Goal: Task Accomplishment & Management: Manage account settings

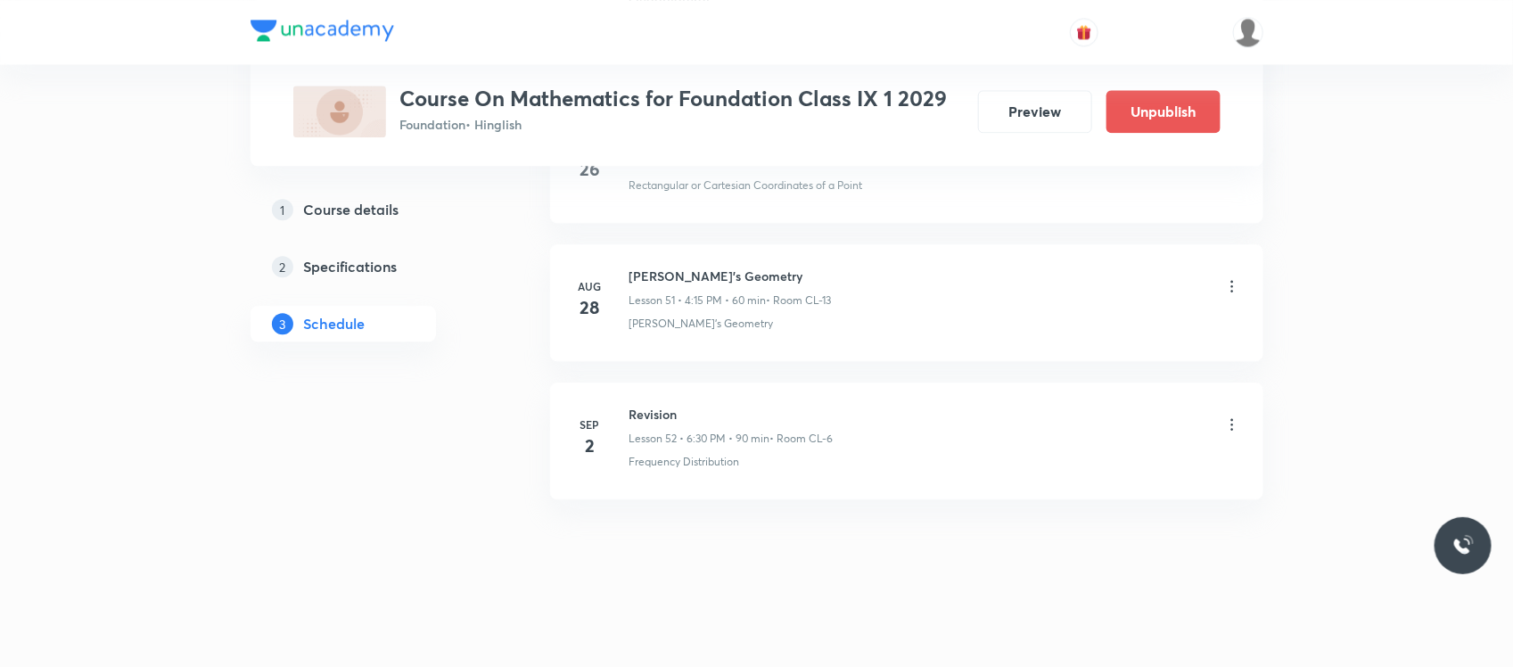
click at [1239, 420] on icon at bounding box center [1232, 424] width 18 height 18
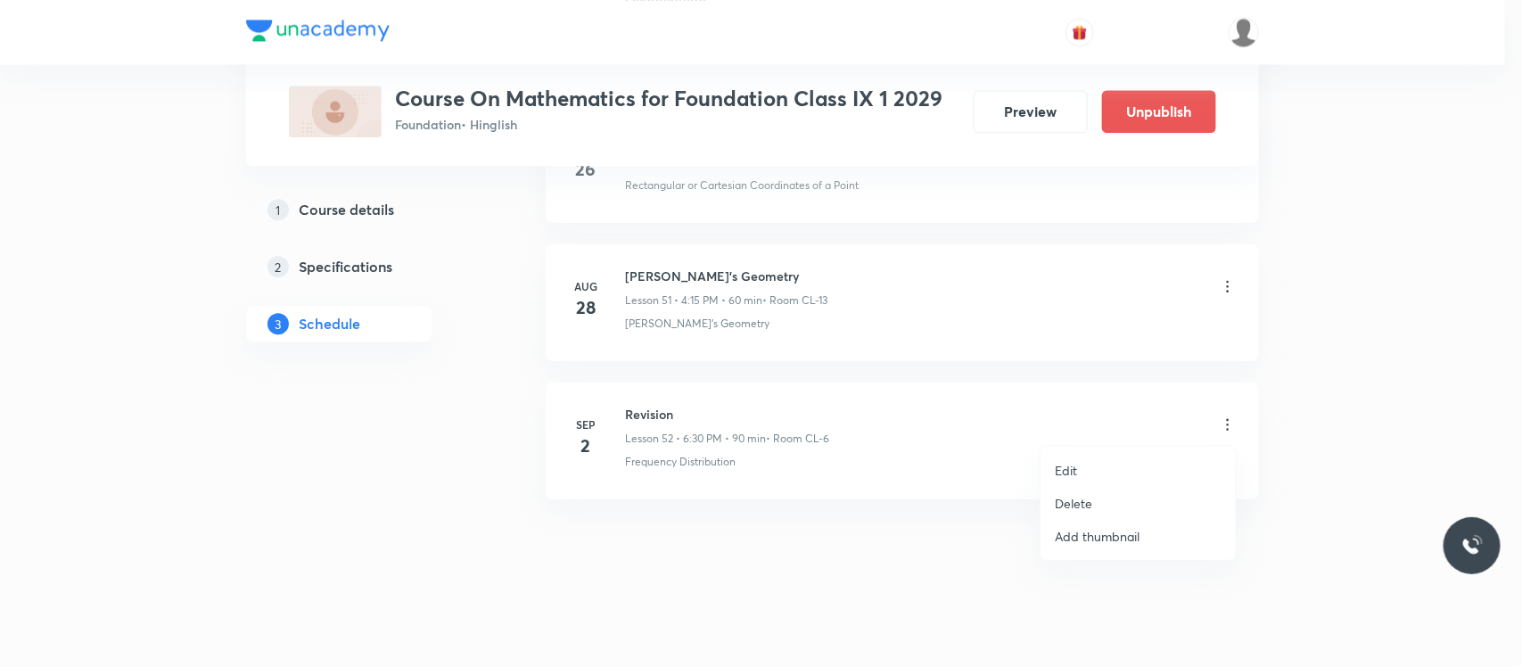
click at [874, 456] on div at bounding box center [761, 333] width 1522 height 667
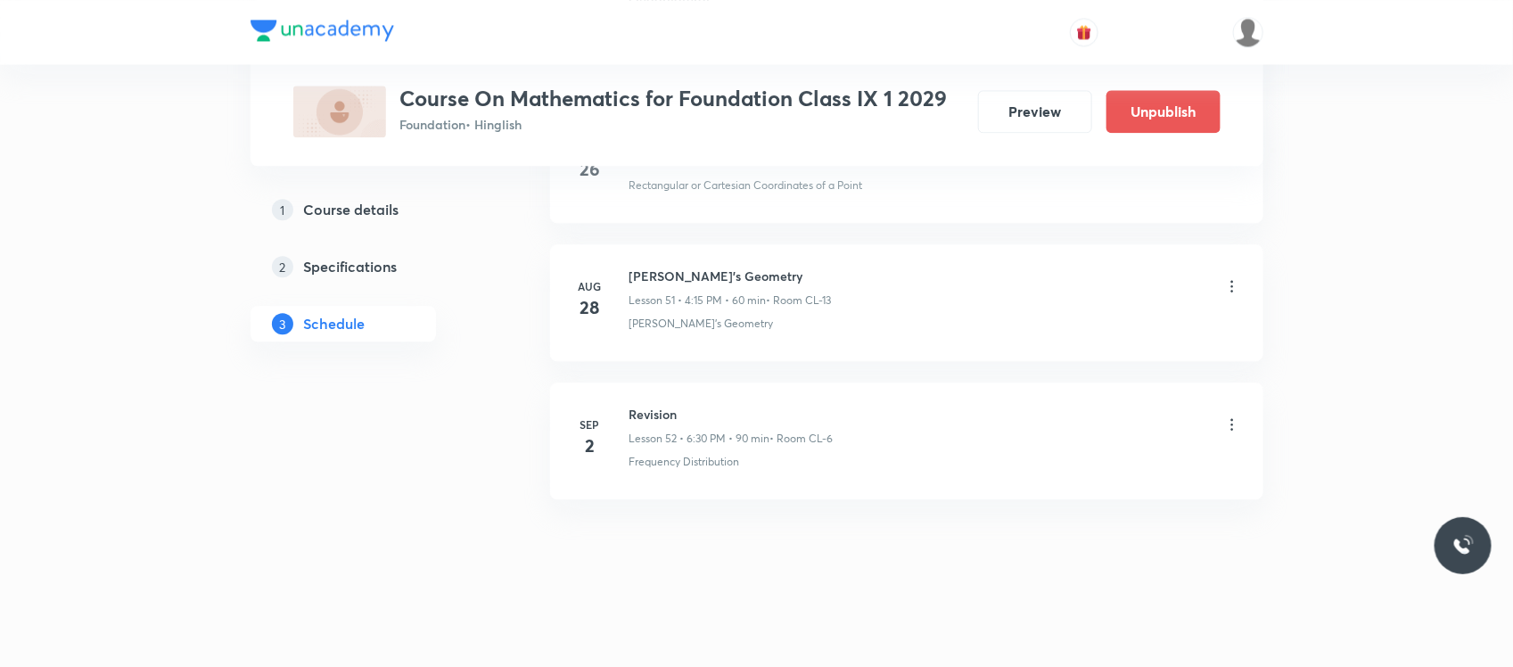
click at [1235, 425] on icon at bounding box center [1232, 424] width 18 height 18
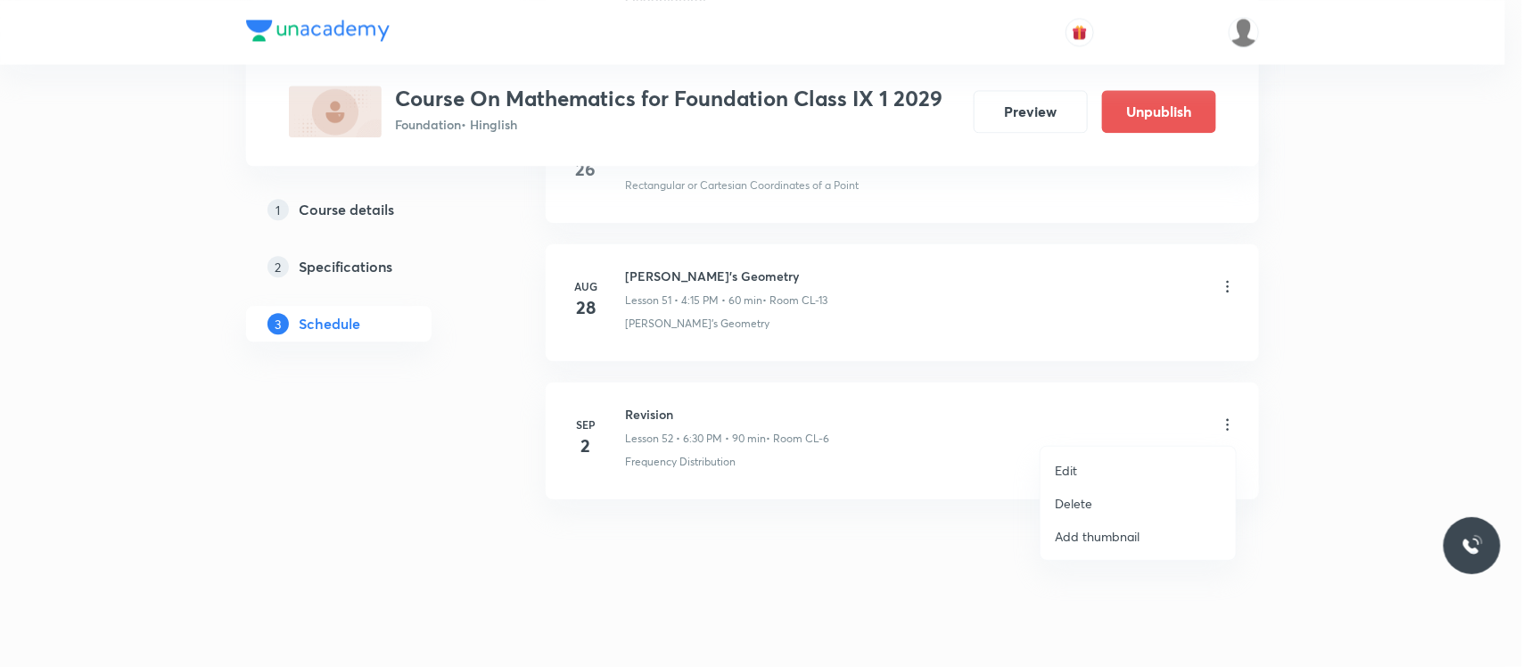
click at [1079, 506] on p "Delete" at bounding box center [1073, 503] width 37 height 19
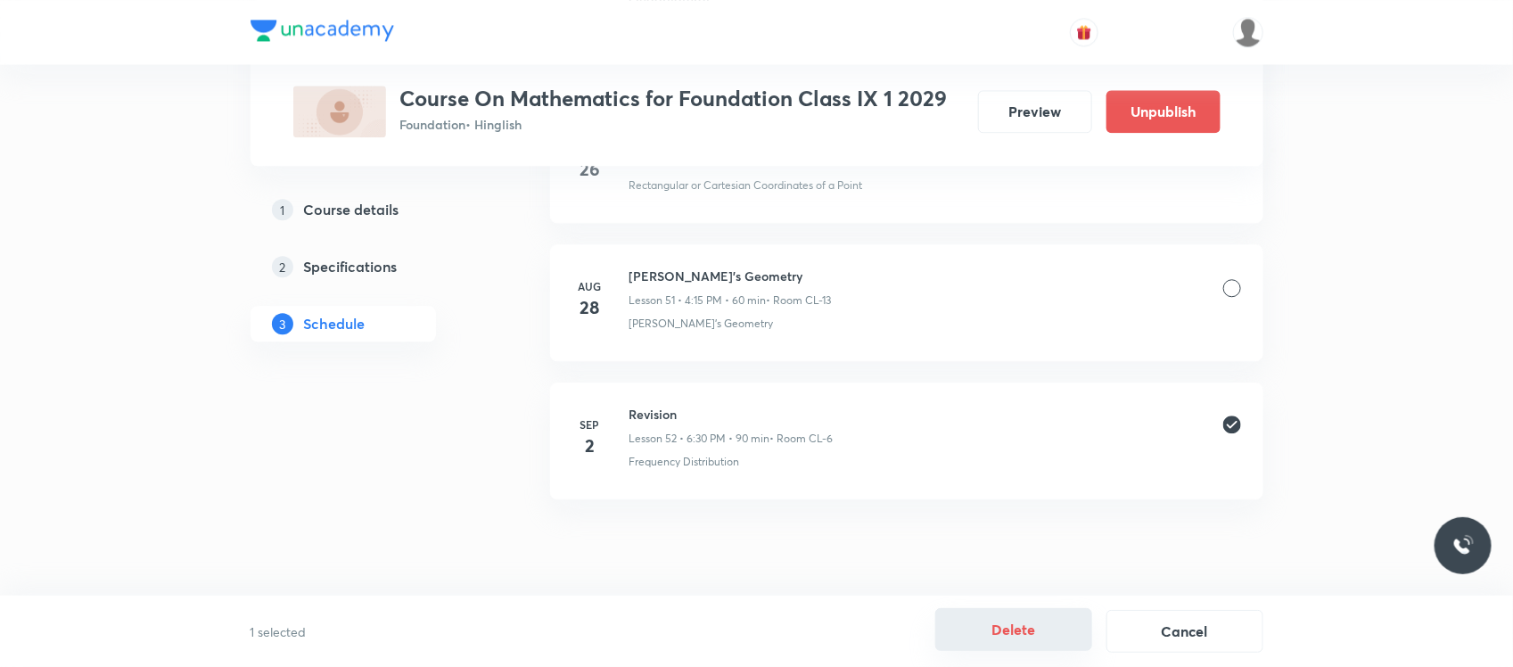
click at [1022, 624] on button "Delete" at bounding box center [1013, 629] width 157 height 43
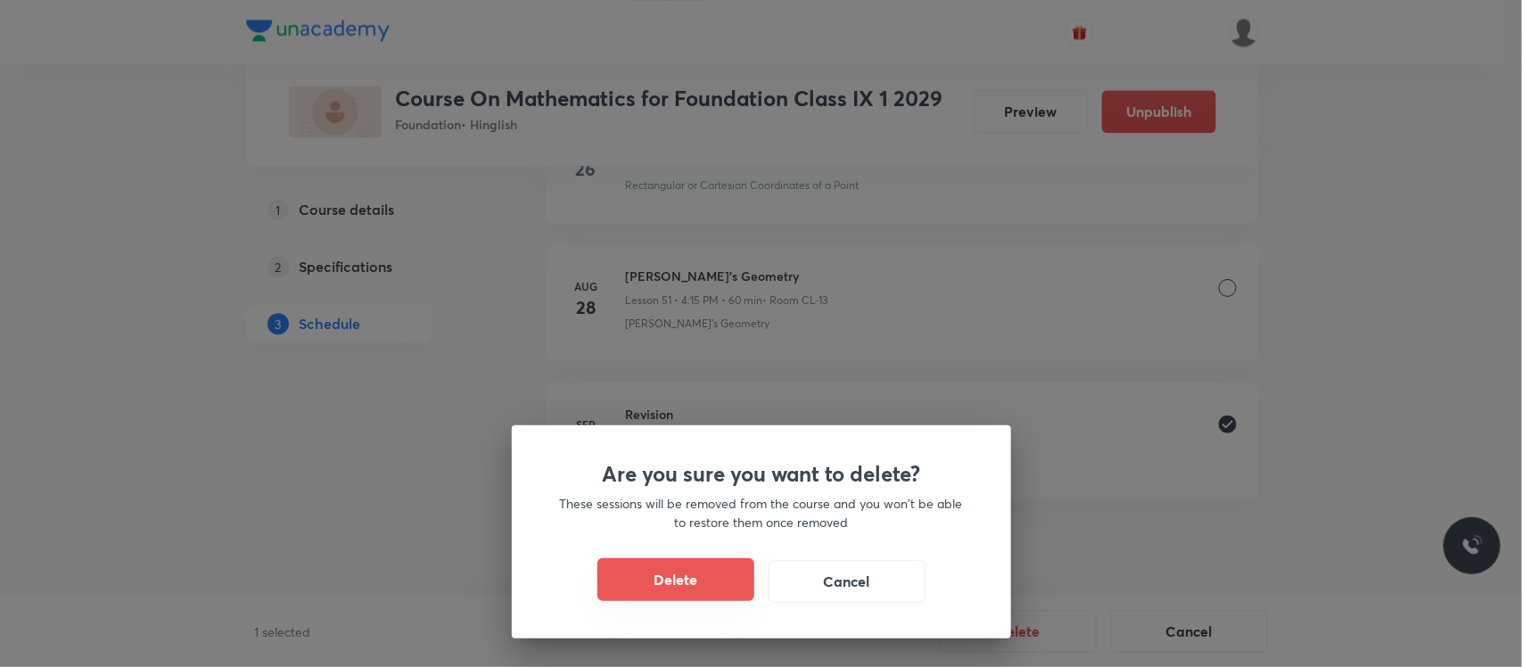
click at [685, 563] on button "Delete" at bounding box center [675, 579] width 157 height 43
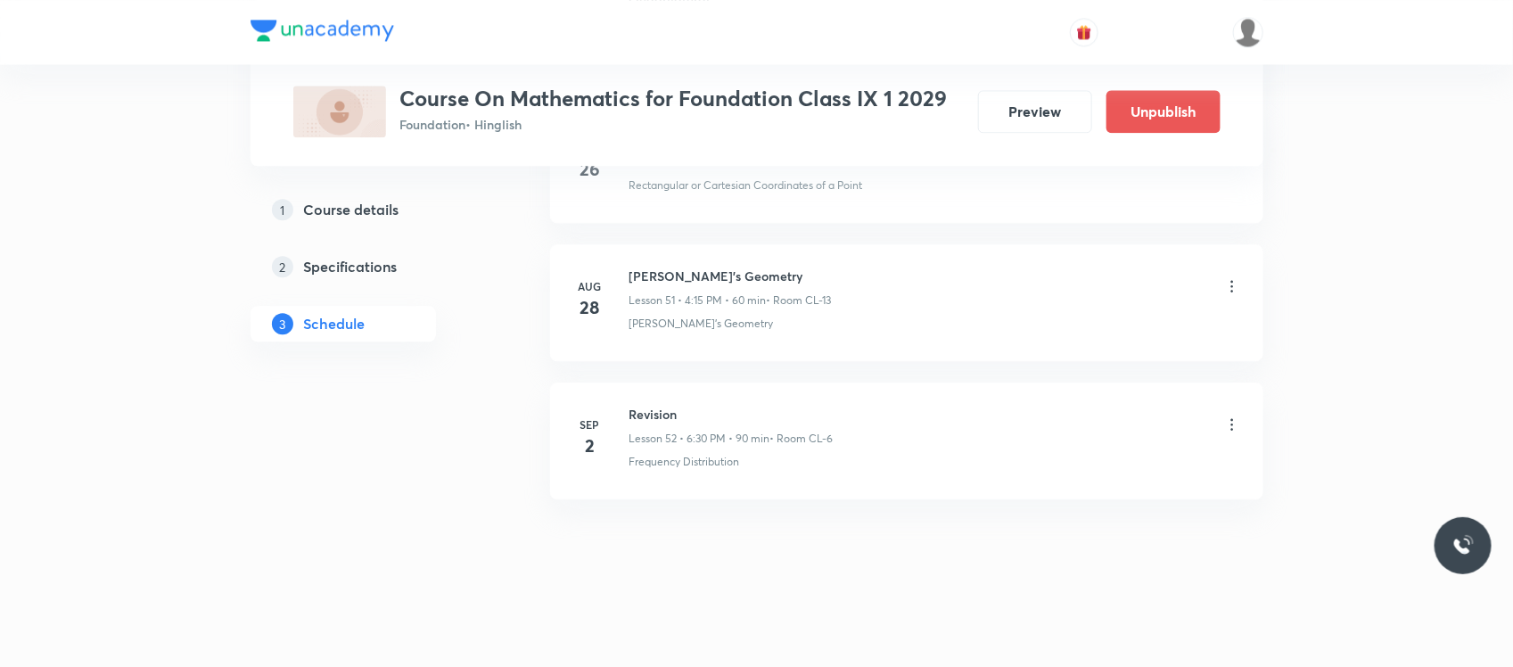
click at [648, 407] on h6 "Revision" at bounding box center [731, 414] width 204 height 19
copy h6 "Revision"
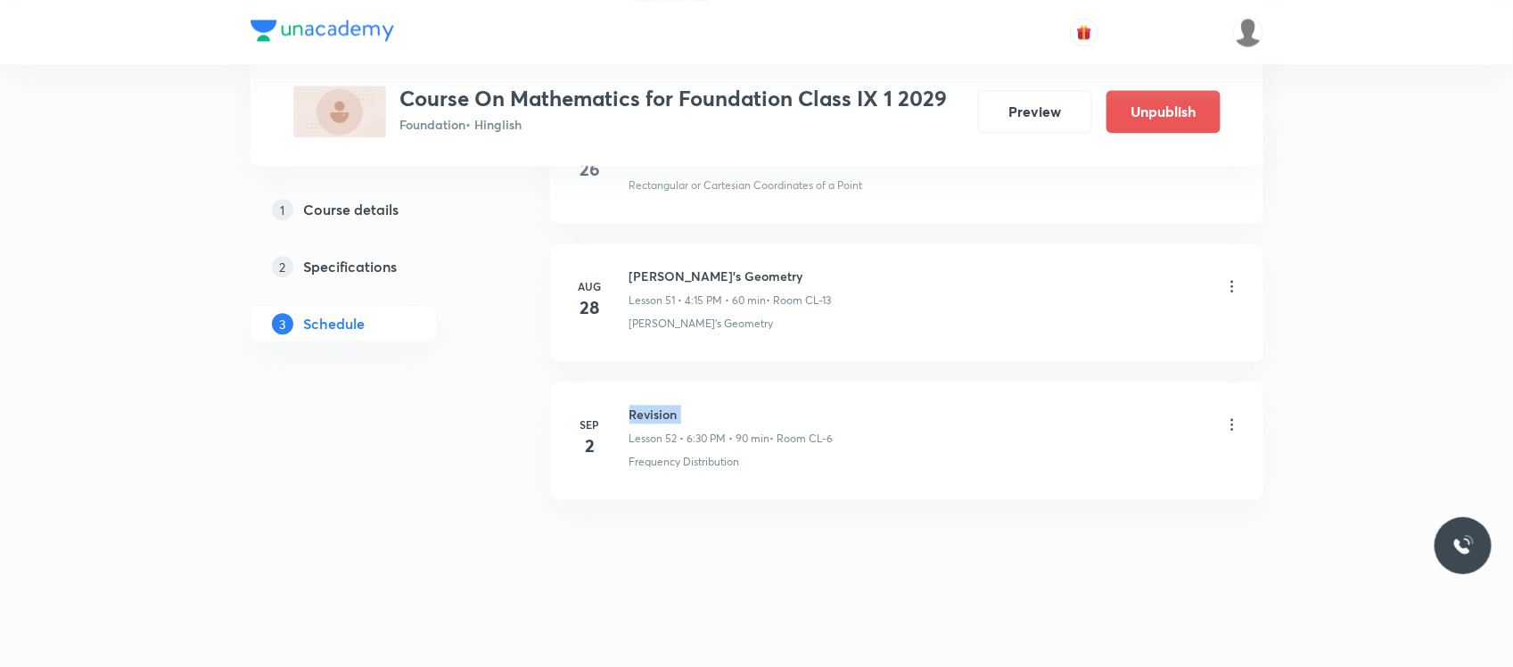
scroll to position [7830, 0]
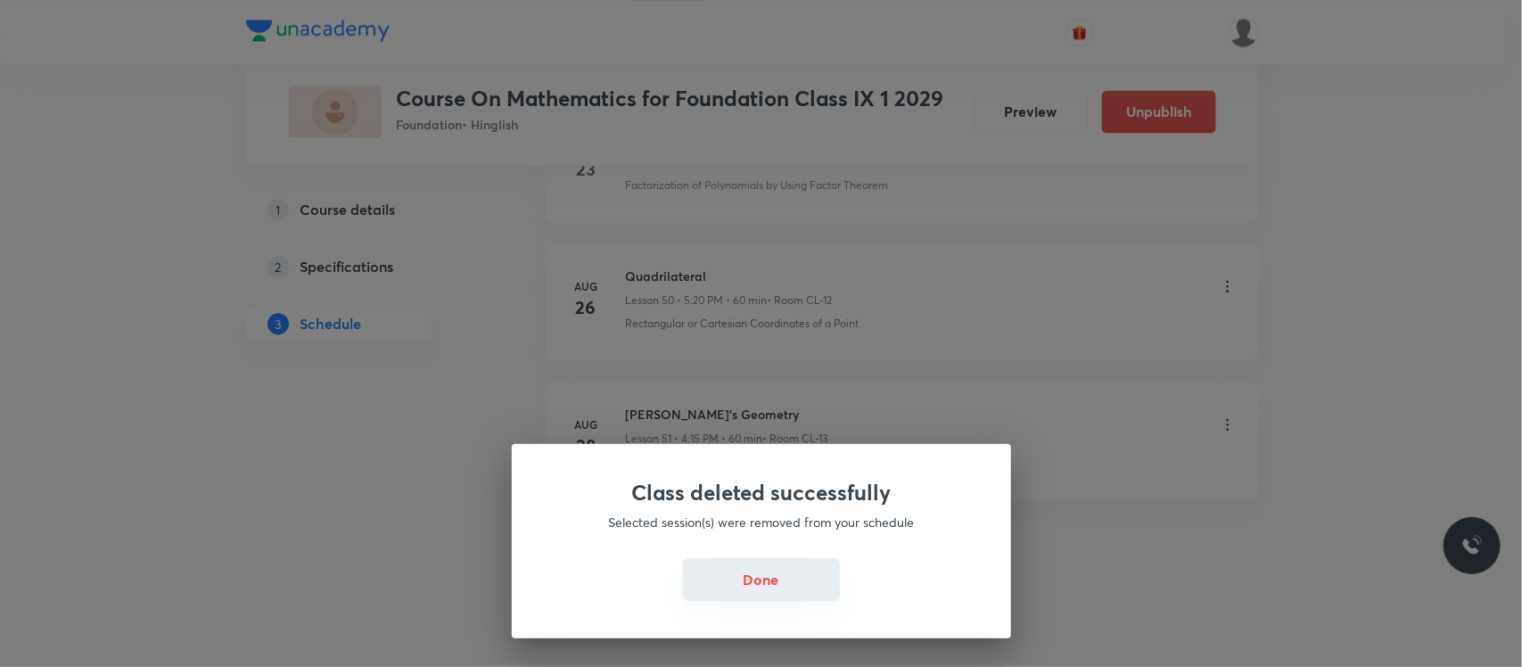
click at [803, 588] on button "Done" at bounding box center [761, 579] width 157 height 43
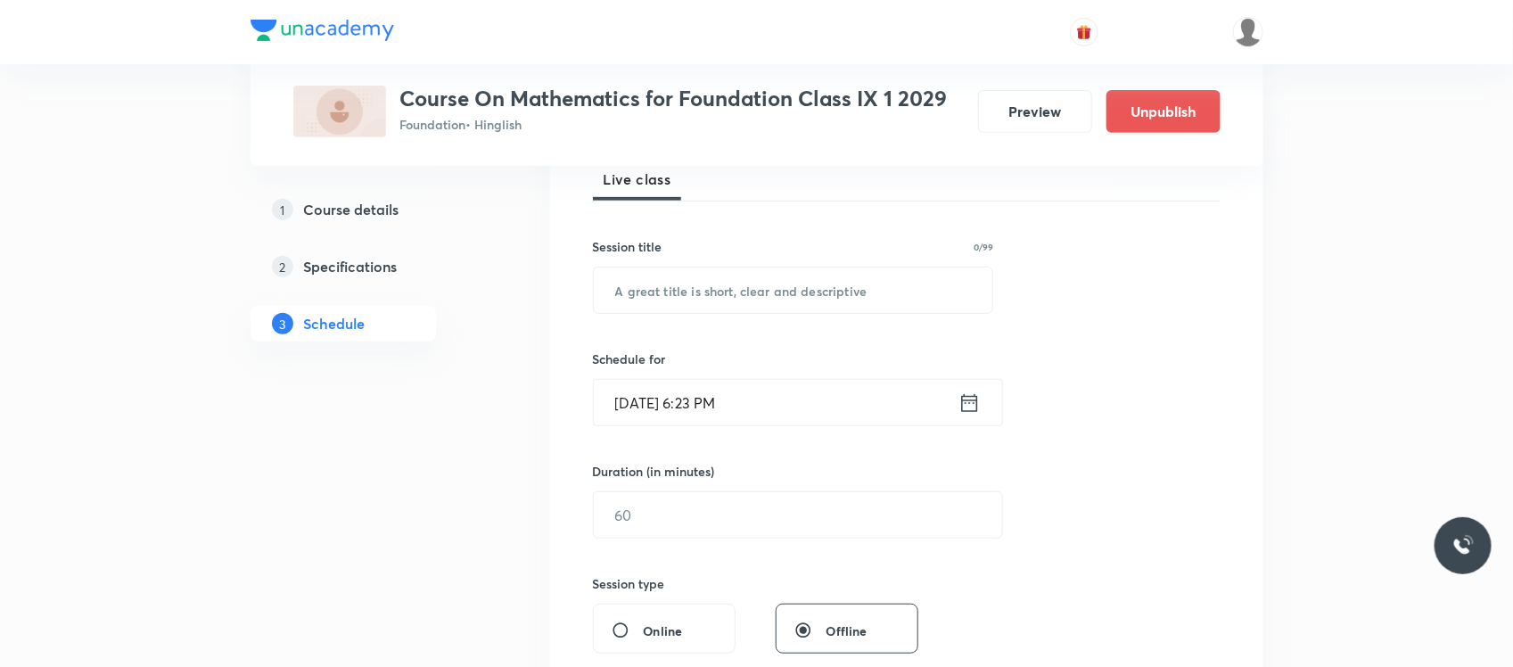
scroll to position [251, 0]
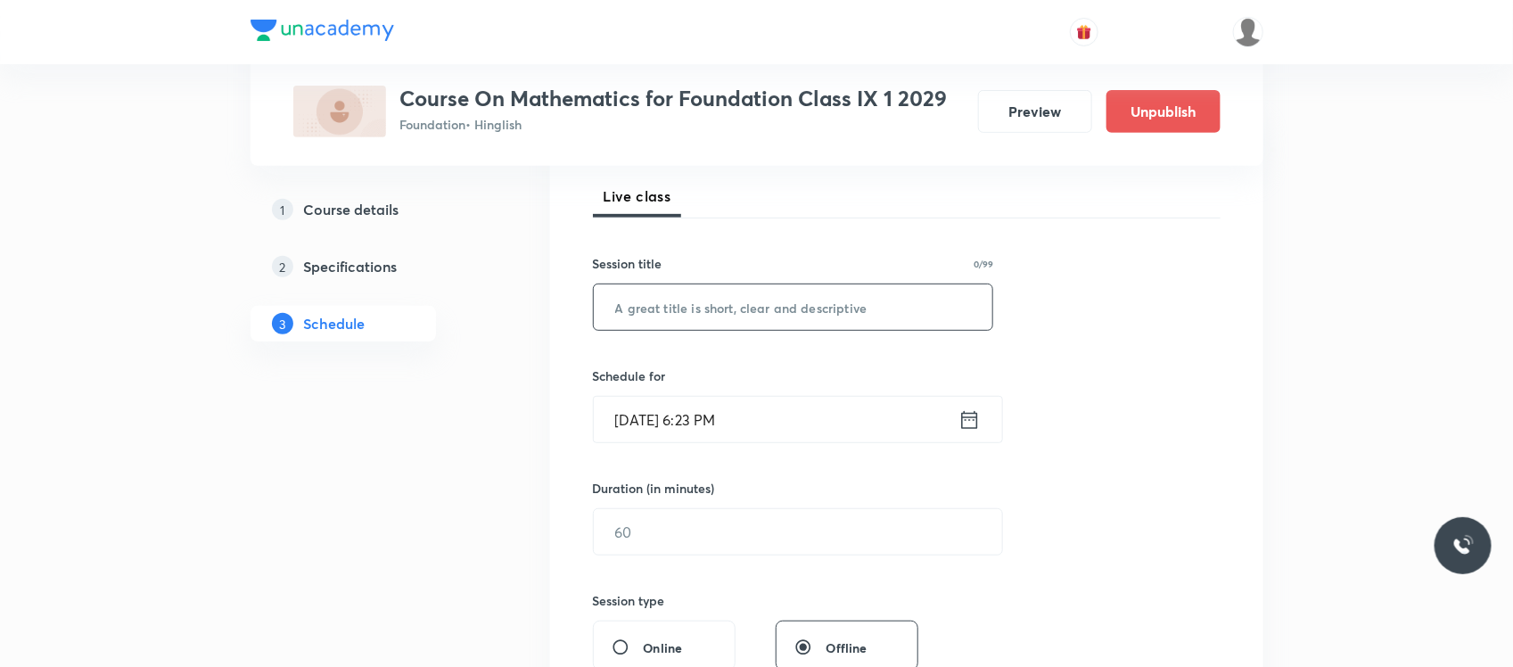
click at [701, 301] on input "text" at bounding box center [793, 306] width 399 height 45
paste input "Revision"
click at [701, 301] on input "text" at bounding box center [793, 306] width 399 height 45
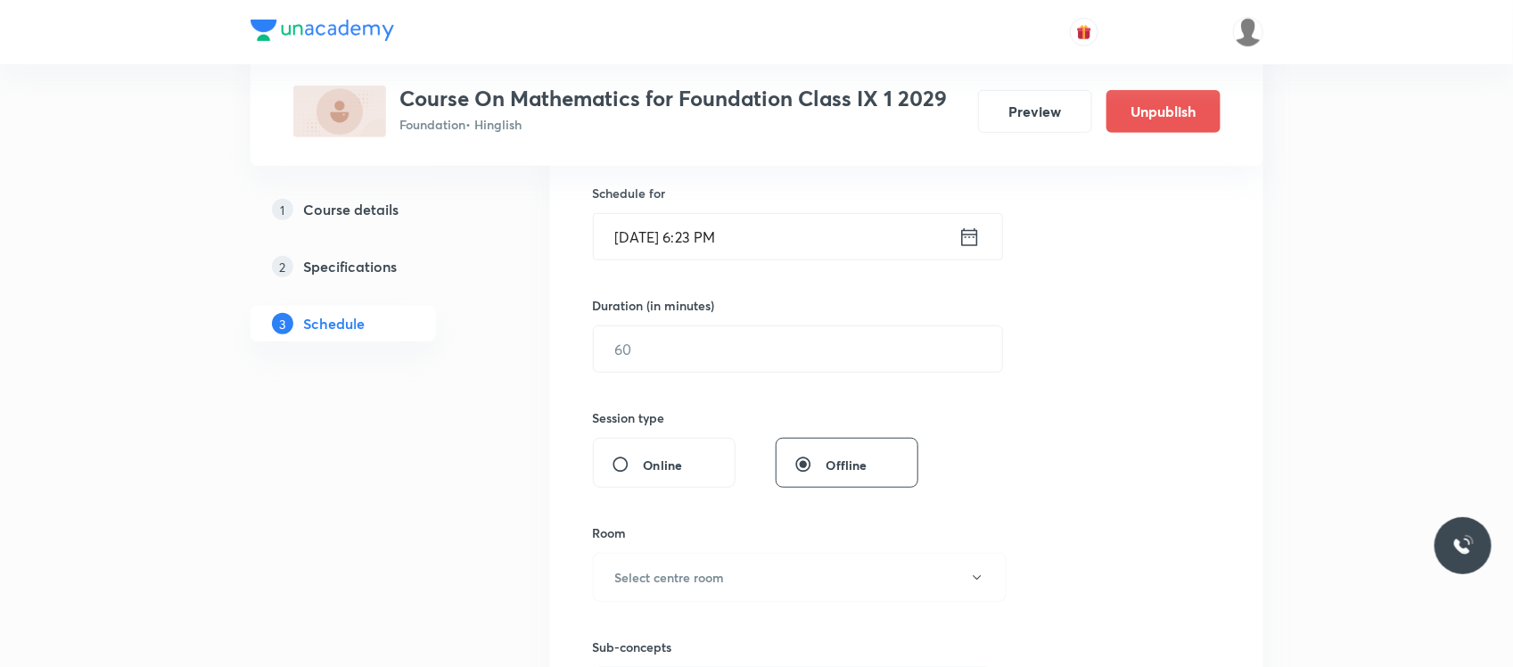
scroll to position [468, 0]
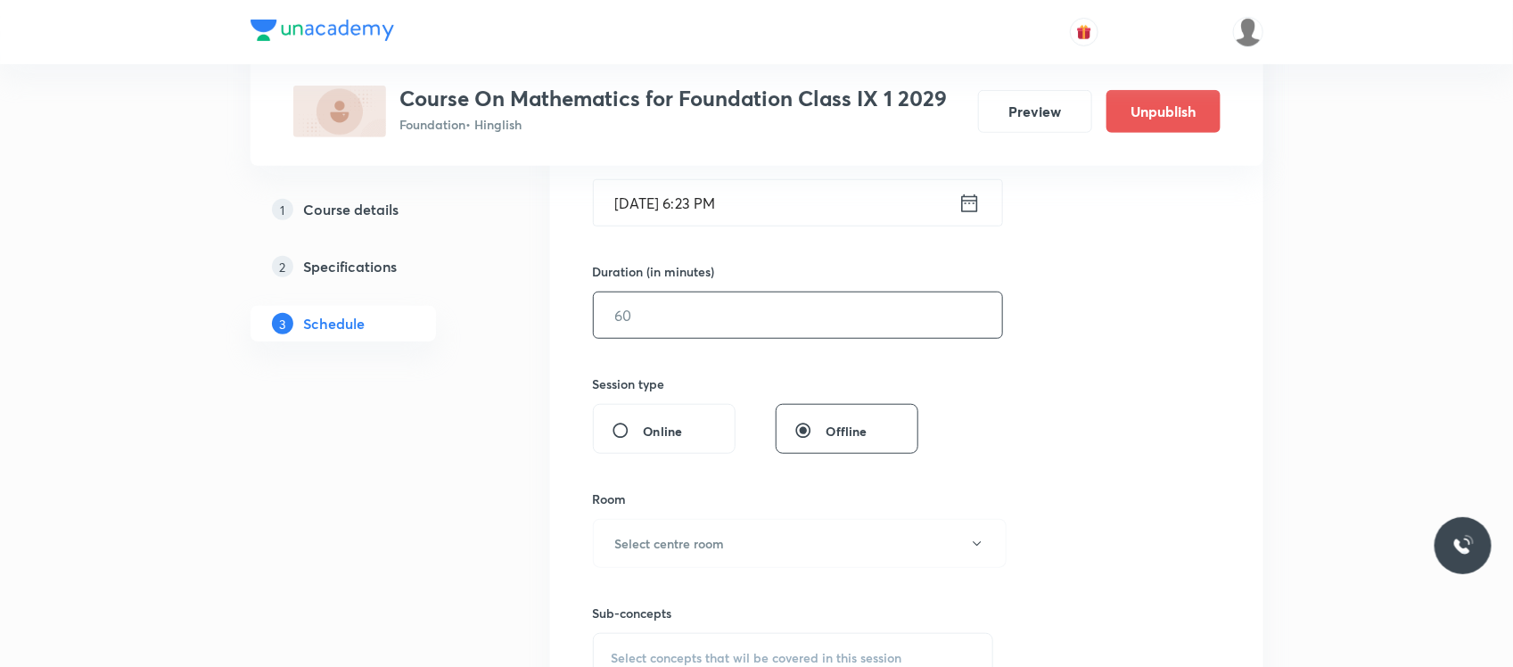
type input "Revision"
click at [729, 309] on input "text" at bounding box center [798, 314] width 408 height 45
click at [800, 199] on input "[DATE] 6:23 PM" at bounding box center [776, 202] width 365 height 45
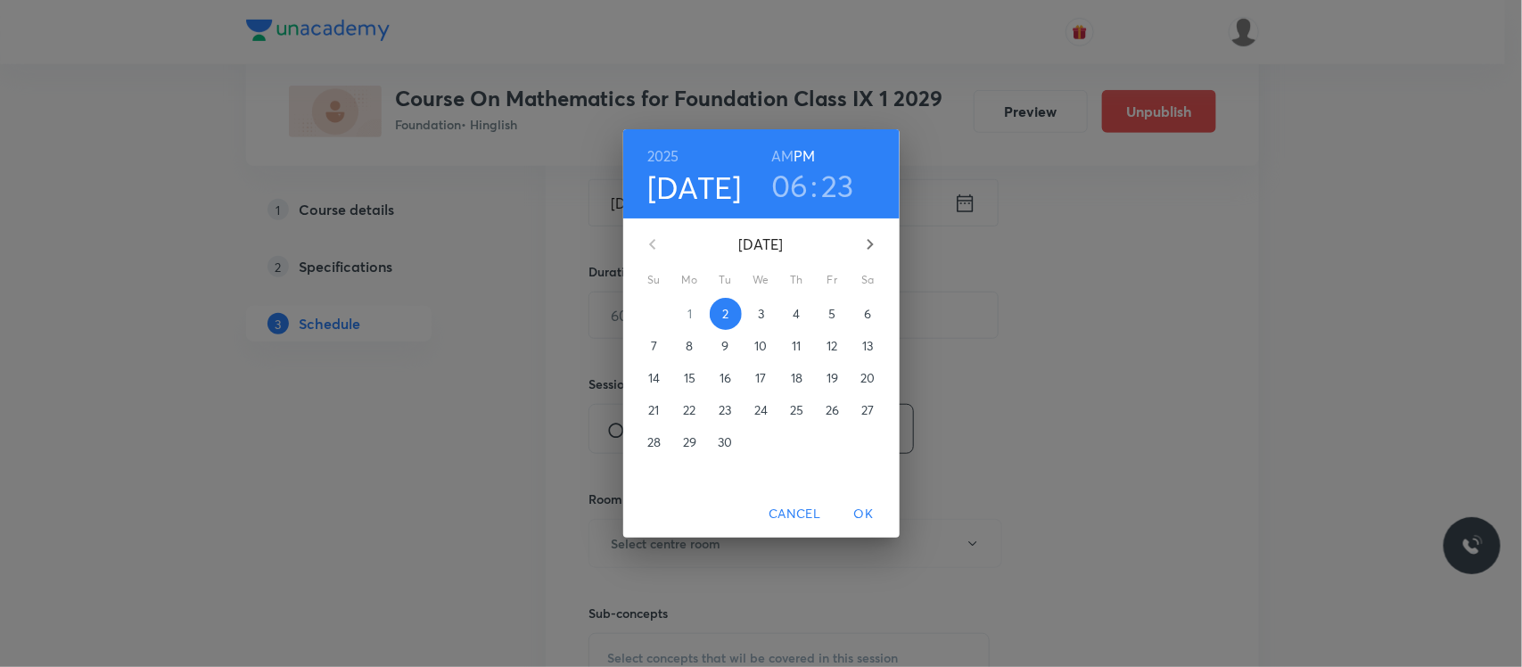
click at [823, 196] on h3 "23" at bounding box center [837, 185] width 33 height 37
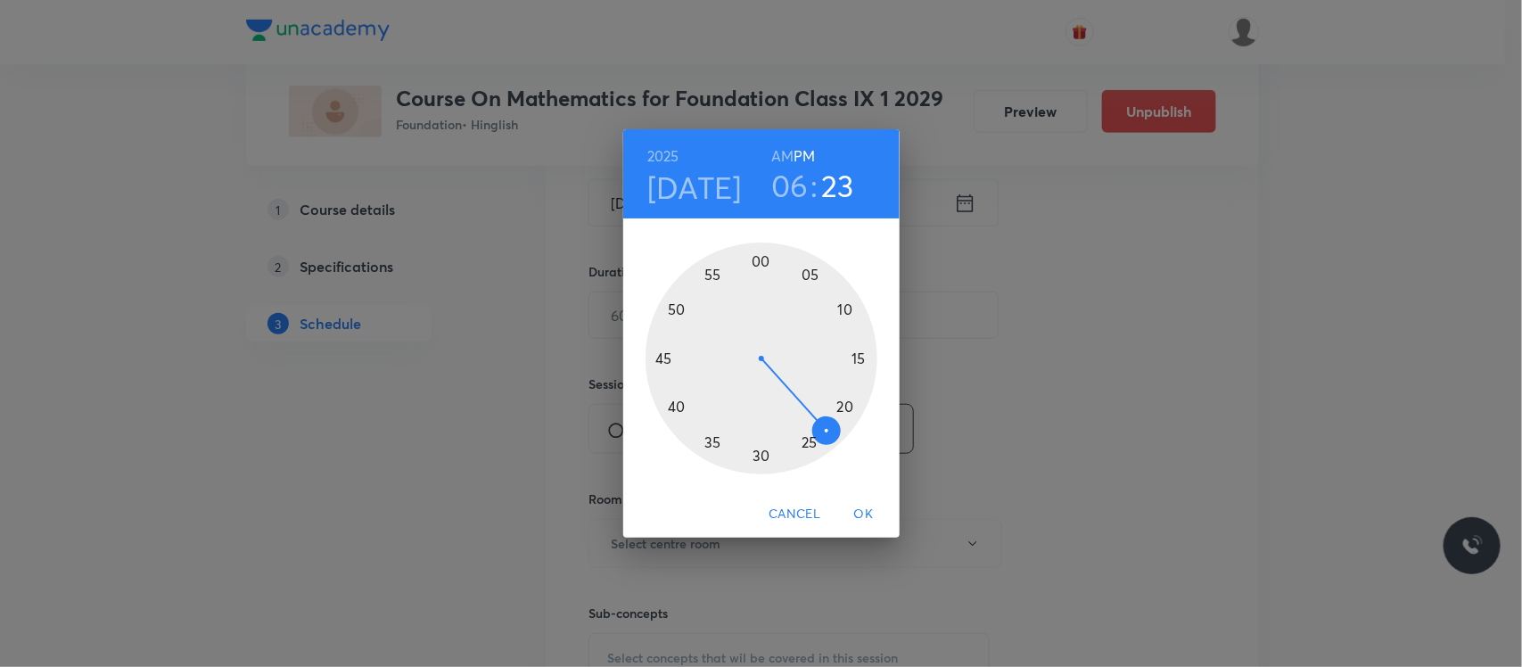
click at [759, 456] on div at bounding box center [762, 359] width 232 height 232
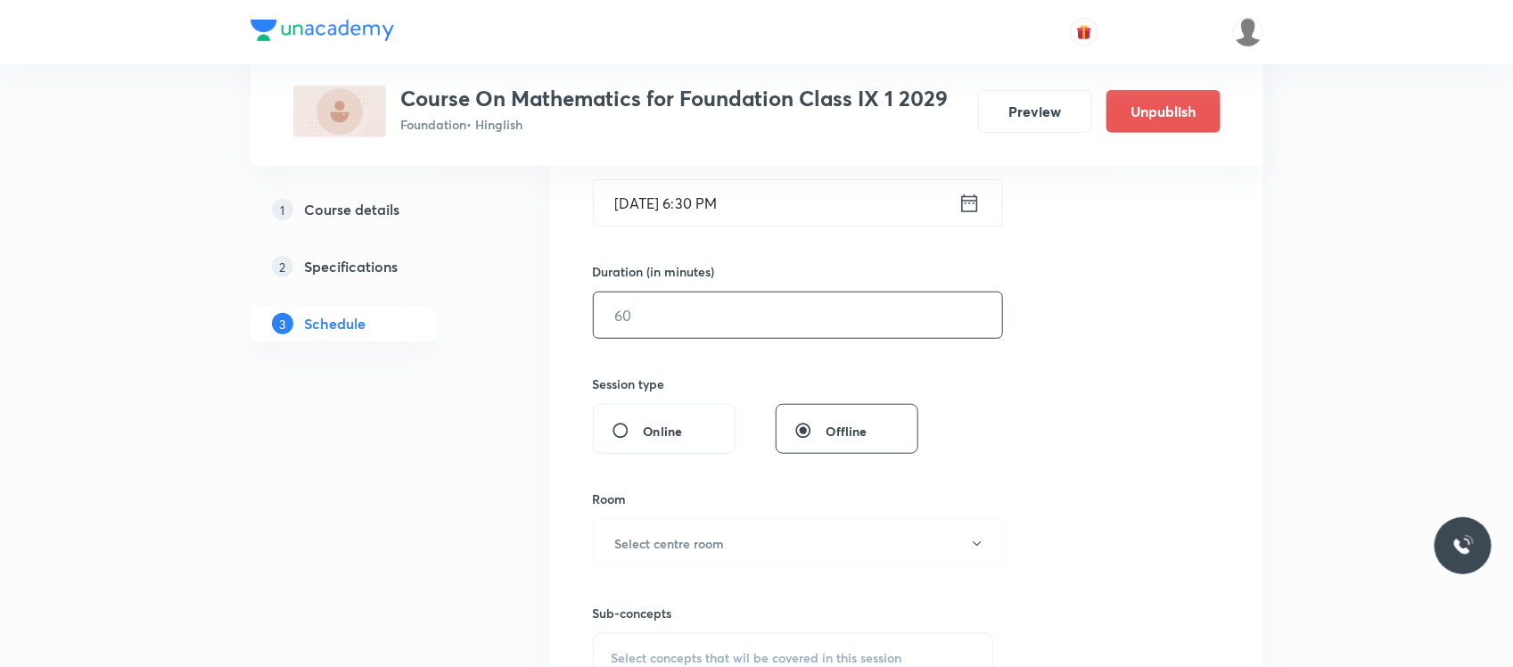
click at [738, 312] on input "text" at bounding box center [798, 314] width 408 height 45
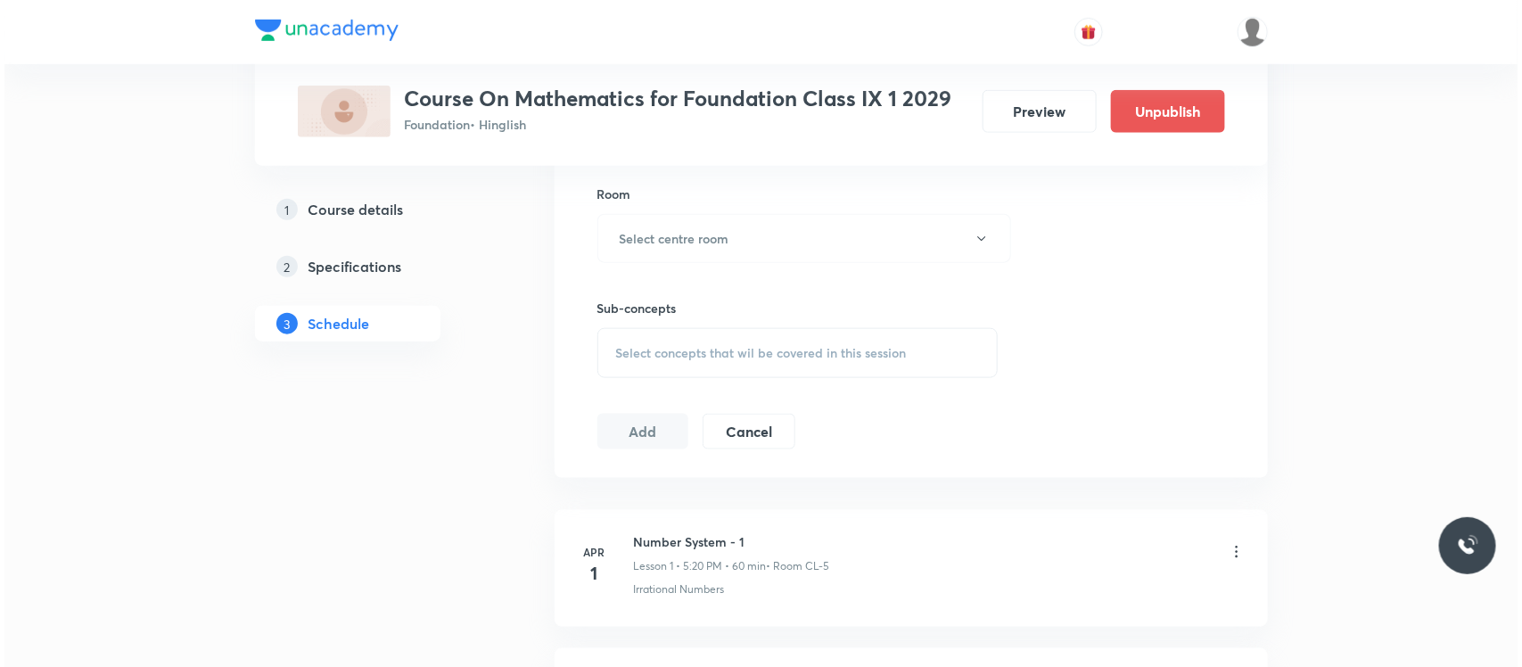
scroll to position [783, 0]
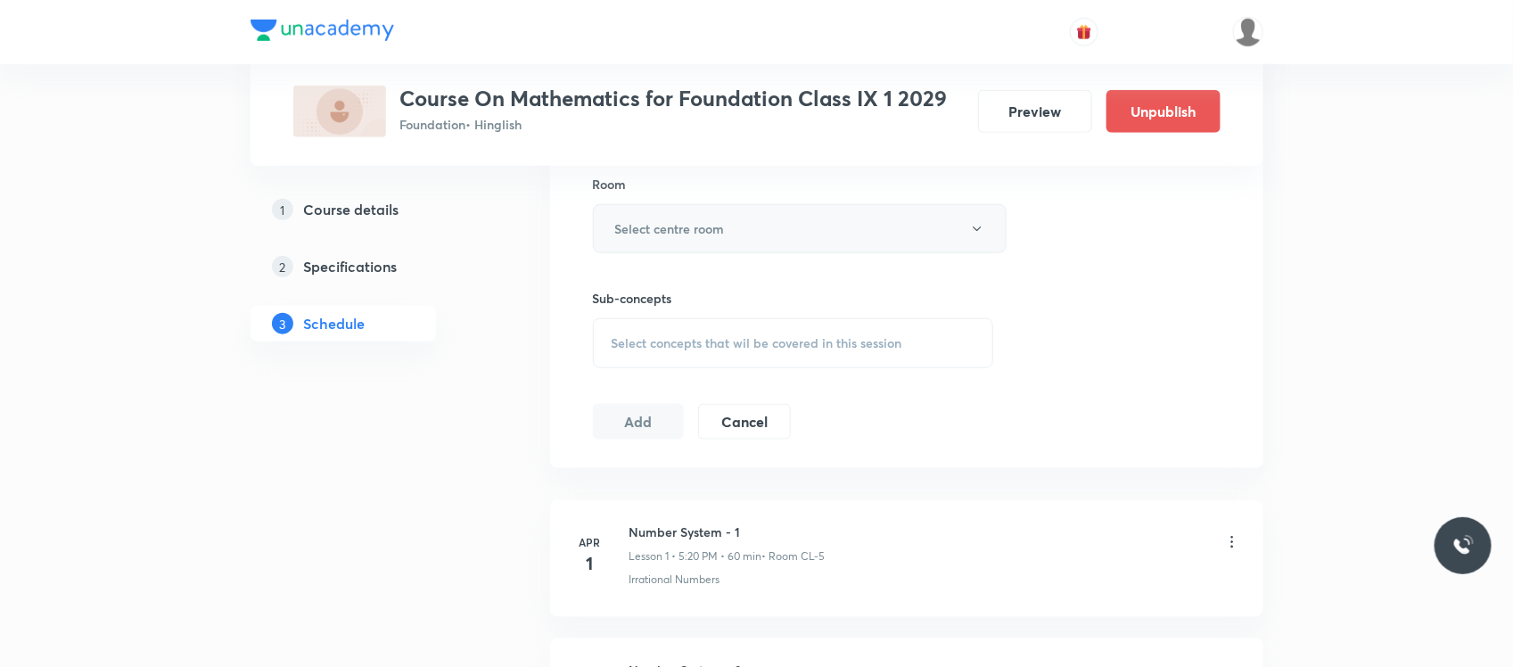
type input "60"
click at [732, 247] on button "Select centre room" at bounding box center [800, 228] width 414 height 49
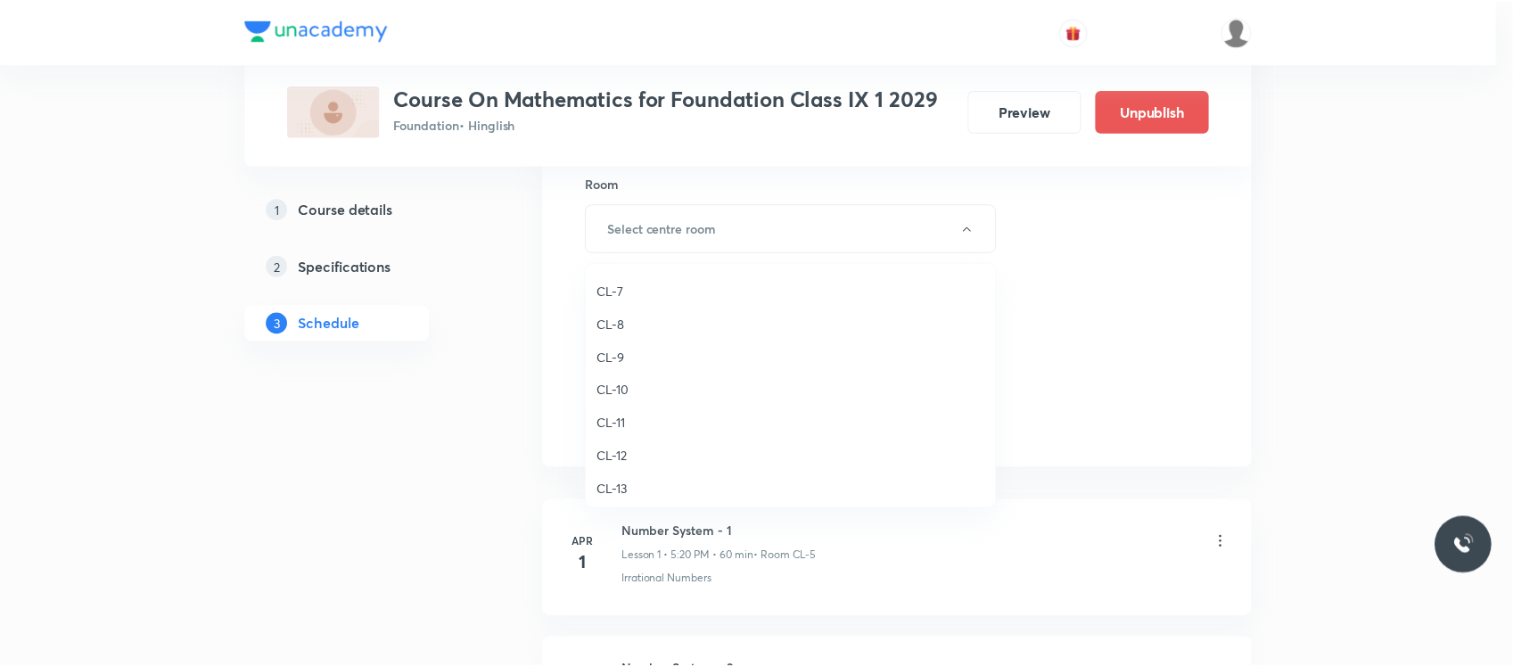
scroll to position [679, 0]
click at [644, 404] on span "CL-10" at bounding box center [795, 400] width 391 height 19
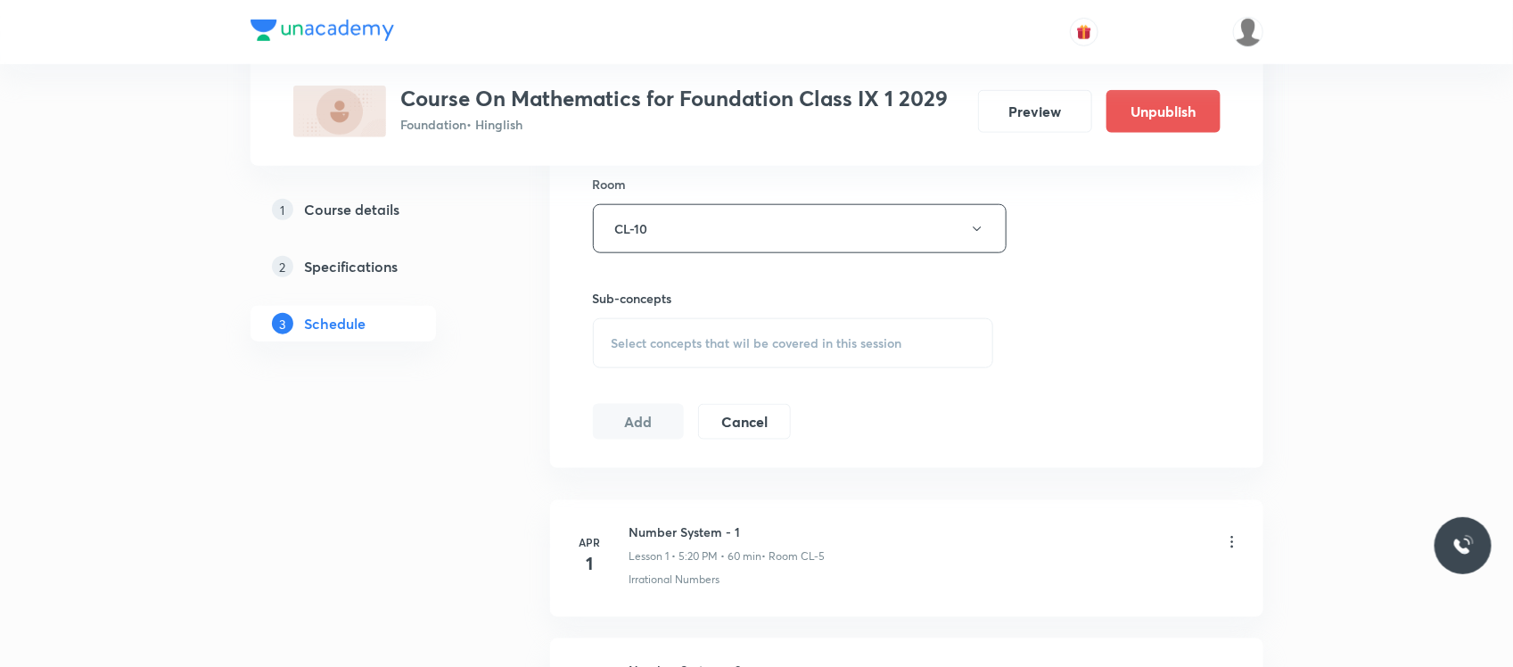
click at [683, 357] on div "Select concepts that wil be covered in this session" at bounding box center [793, 343] width 401 height 50
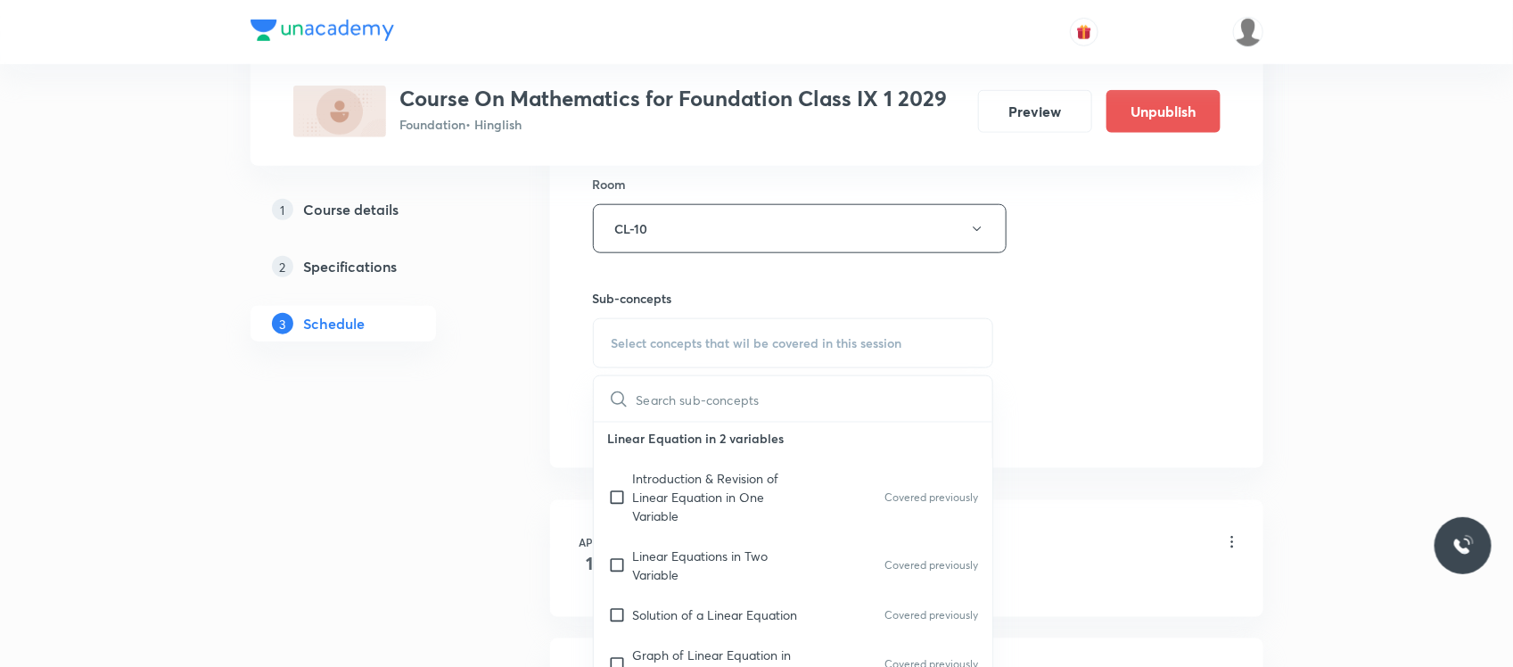
scroll to position [1157, 0]
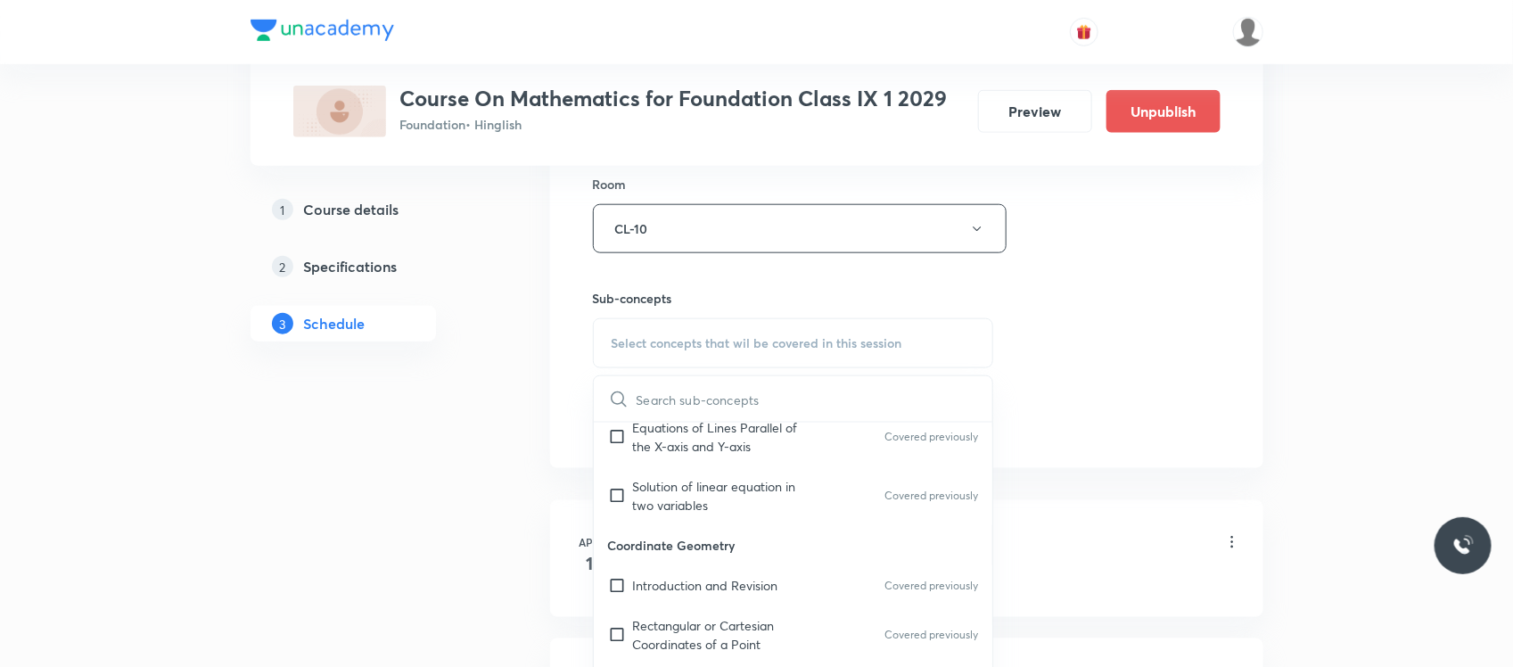
click at [709, 531] on p "Coordinate Geometry" at bounding box center [793, 545] width 399 height 40
click at [688, 501] on p "Solution of linear equation in two variables" at bounding box center [723, 495] width 180 height 37
checkbox input "true"
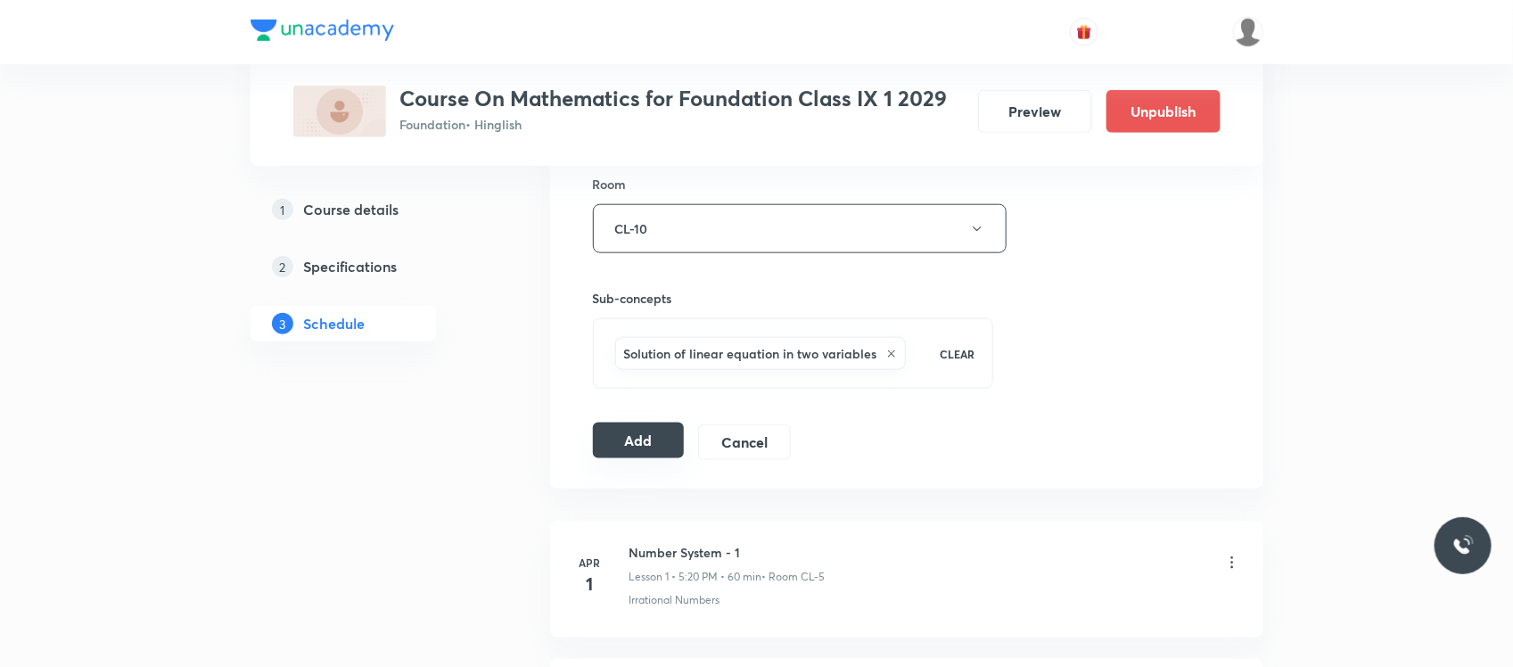
click at [653, 444] on button "Add" at bounding box center [639, 441] width 92 height 36
